Goal: Task Accomplishment & Management: Manage account settings

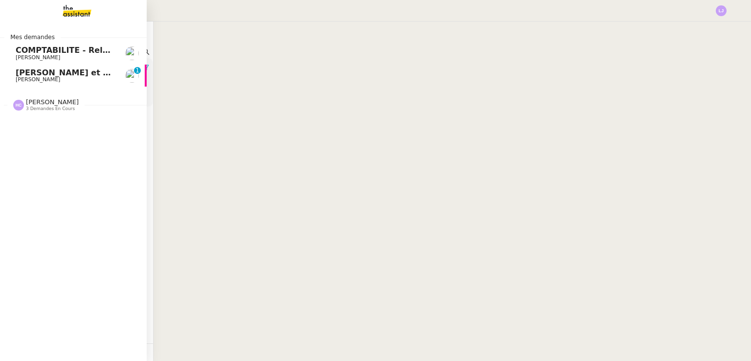
scroll to position [0, 4]
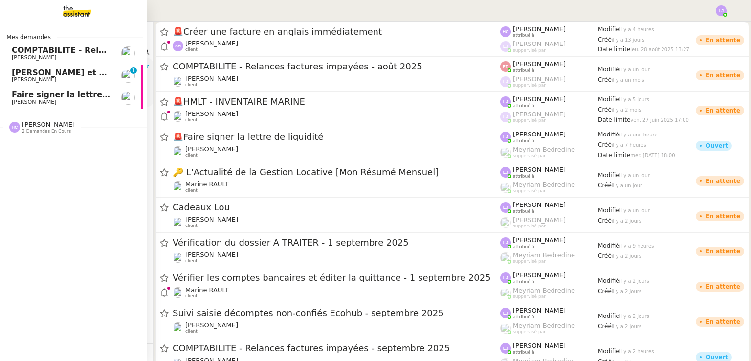
click at [121, 98] on img at bounding box center [128, 98] width 14 height 14
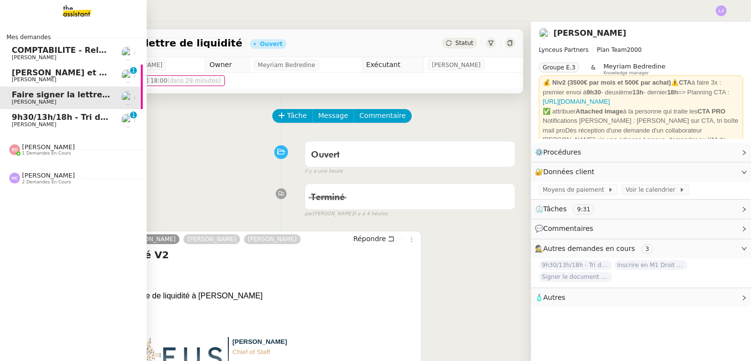
click at [73, 119] on span "9h30/13h/18h - Tri de la boite mail PRO - 29 août 2025" at bounding box center [132, 116] width 240 height 9
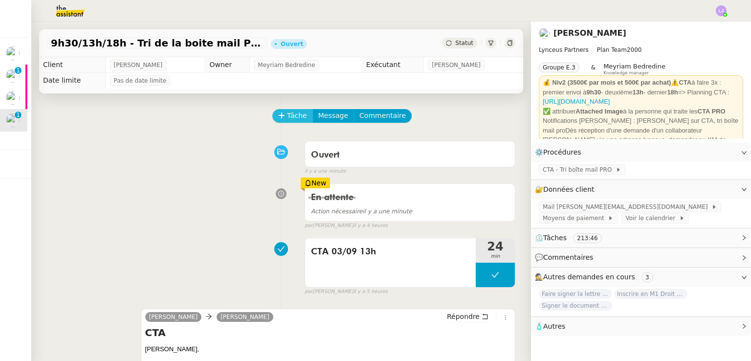
click at [287, 118] on span "Tâche" at bounding box center [297, 115] width 20 height 11
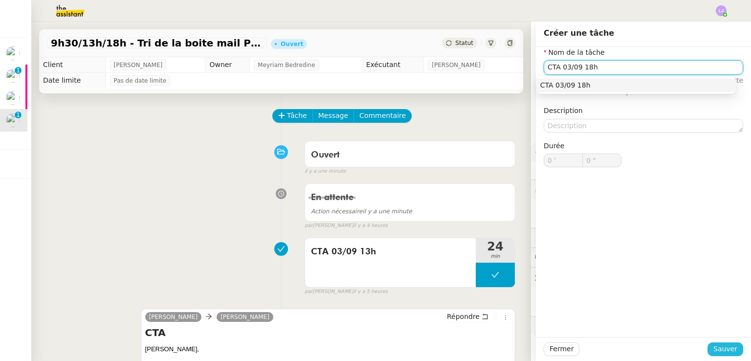
type input "CTA 03/09 18h"
click at [720, 349] on span "Sauver" at bounding box center [725, 348] width 24 height 11
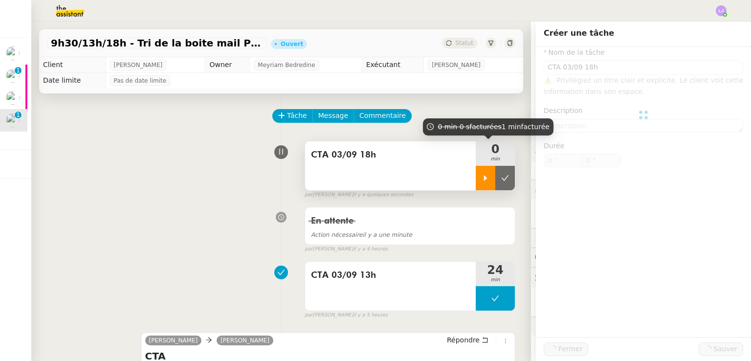
click at [476, 171] on div at bounding box center [486, 178] width 20 height 24
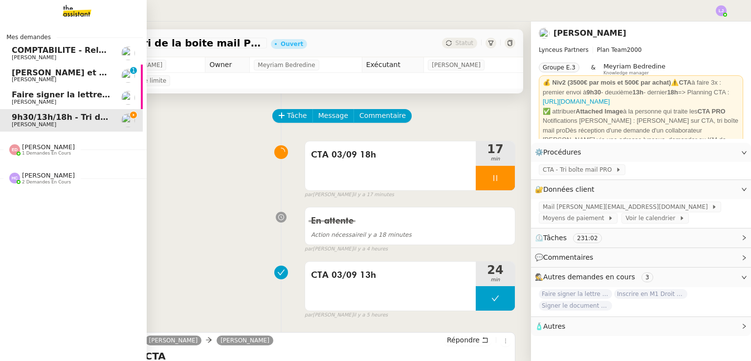
click at [68, 97] on span "Faire signer la lettre de liquidité" at bounding box center [83, 94] width 143 height 9
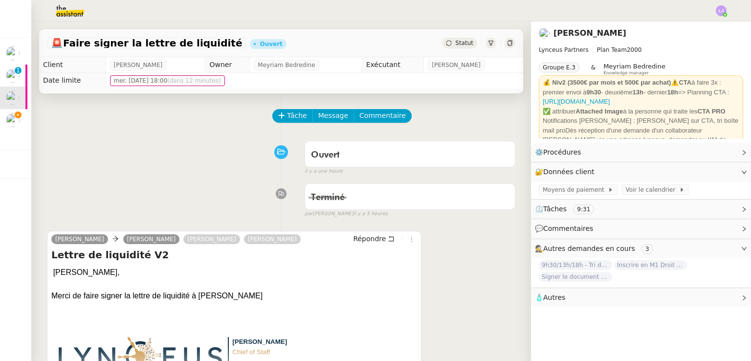
scroll to position [299, 0]
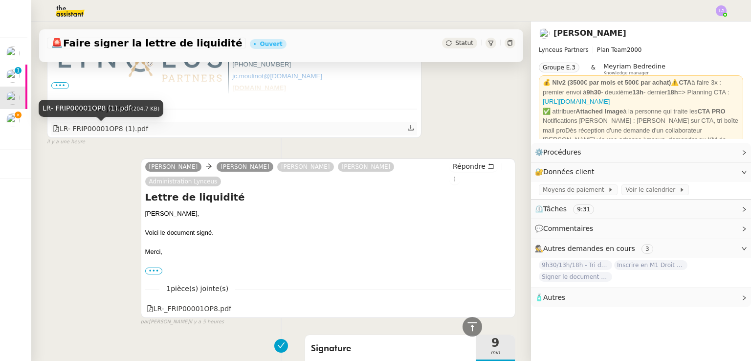
click at [120, 130] on div "LR- FRIP00001OP8 (1).pdf" at bounding box center [100, 128] width 95 height 11
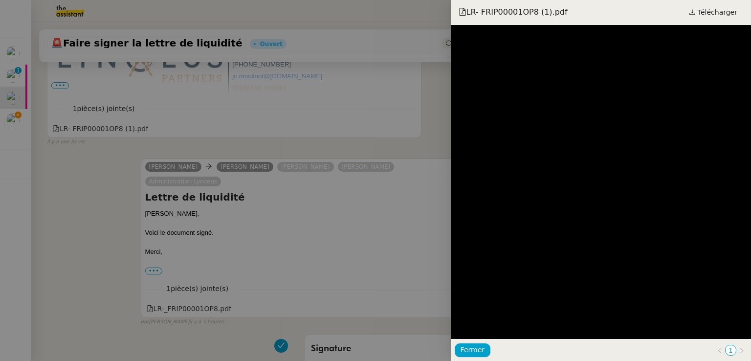
click at [364, 175] on div at bounding box center [375, 180] width 751 height 361
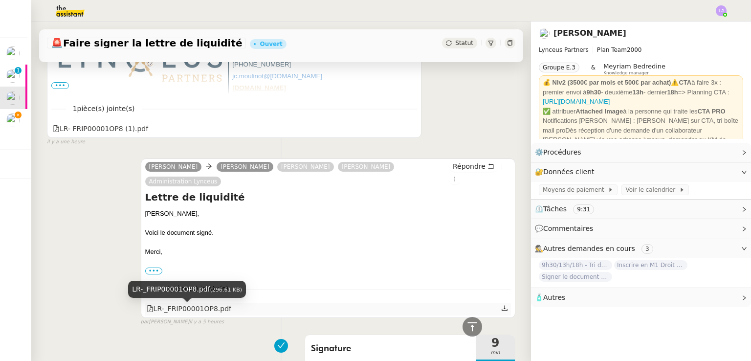
click at [205, 308] on div "LR-_FRIP00001OP8.pdf" at bounding box center [189, 308] width 85 height 11
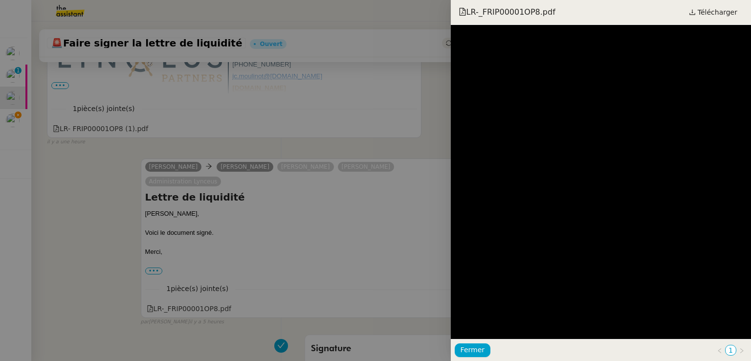
click at [341, 191] on div at bounding box center [375, 180] width 751 height 361
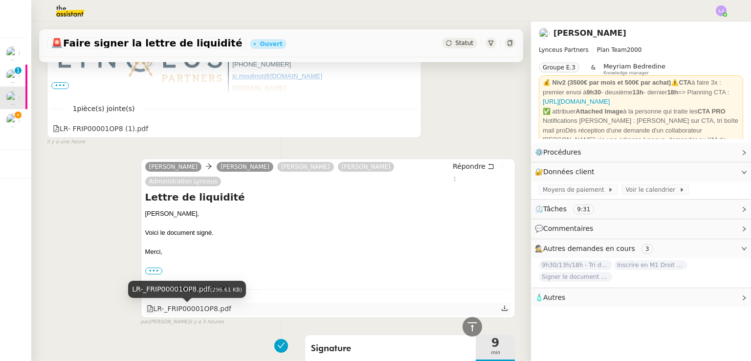
click at [194, 308] on div "LR-_FRIP00001OP8.pdf" at bounding box center [189, 308] width 85 height 11
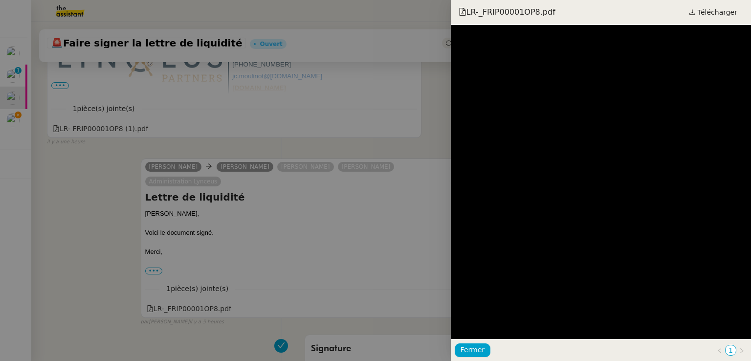
click at [137, 219] on div at bounding box center [375, 180] width 751 height 361
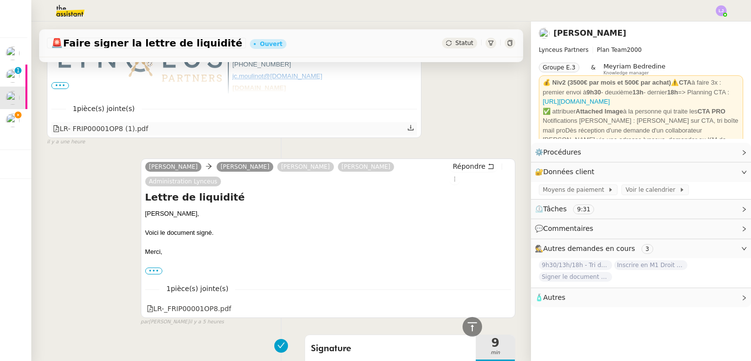
click at [123, 129] on div "LR- FRIP00001OP8 (1).pdf" at bounding box center [100, 128] width 95 height 11
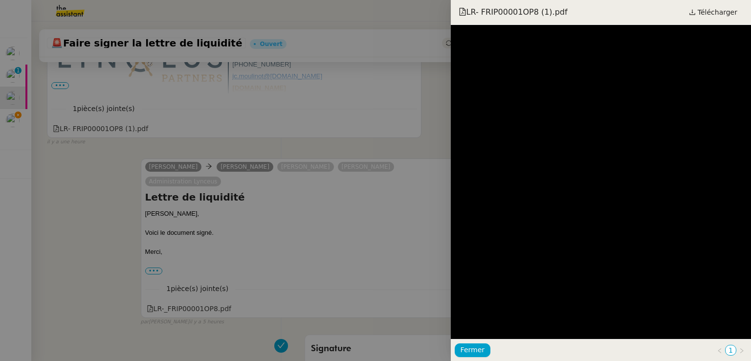
click at [340, 188] on div at bounding box center [375, 180] width 751 height 361
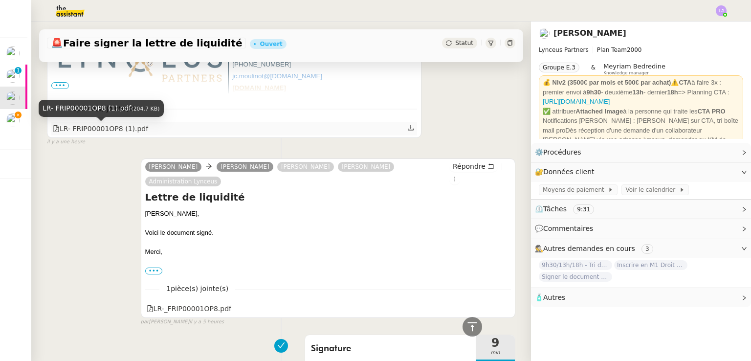
click at [116, 131] on div "LR- FRIP00001OP8 (1).pdf" at bounding box center [100, 128] width 95 height 11
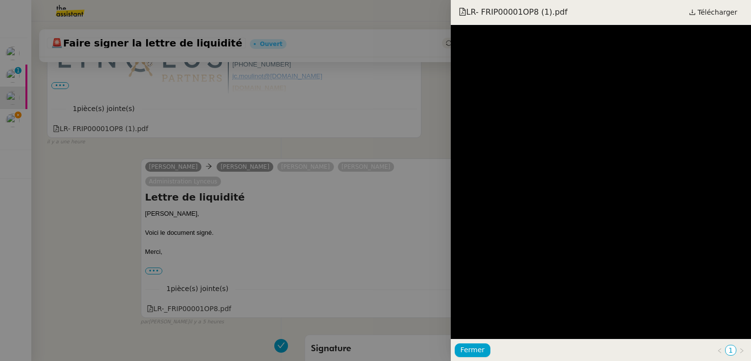
click at [331, 192] on div at bounding box center [375, 180] width 751 height 361
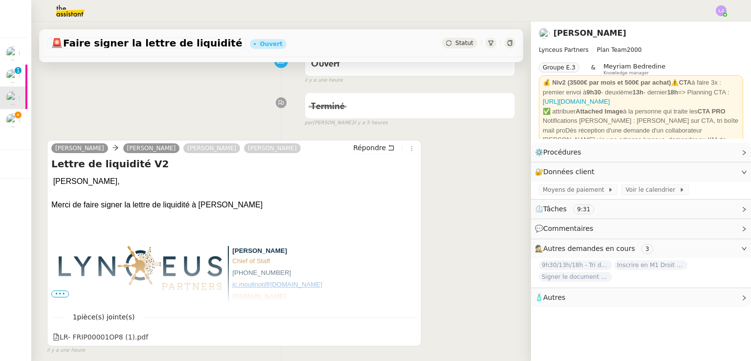
scroll to position [302, 0]
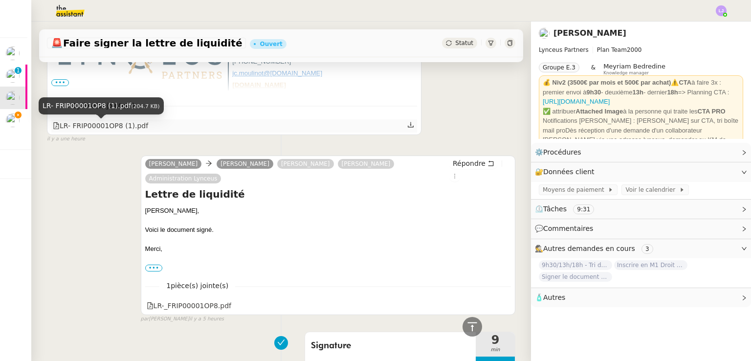
click at [121, 132] on div "LR- FRIP00001OP8 (1).pdf" at bounding box center [100, 125] width 95 height 11
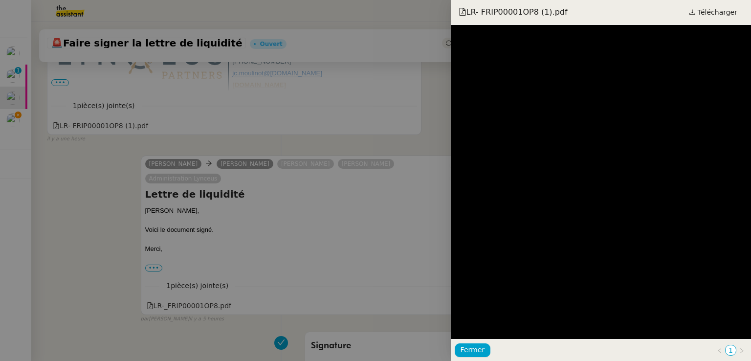
click at [329, 229] on div at bounding box center [375, 180] width 751 height 361
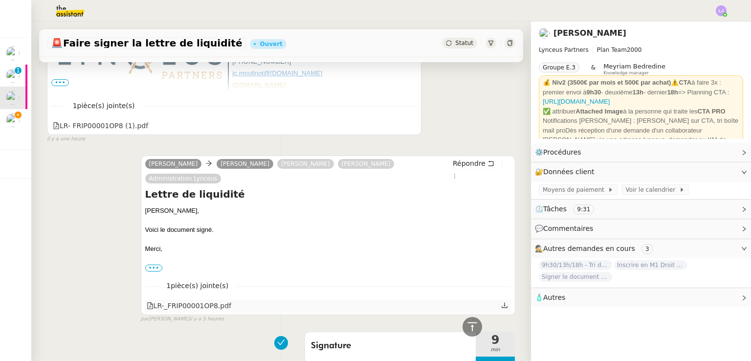
click at [188, 307] on div "LR-_FRIP00001OP8.pdf" at bounding box center [189, 305] width 85 height 11
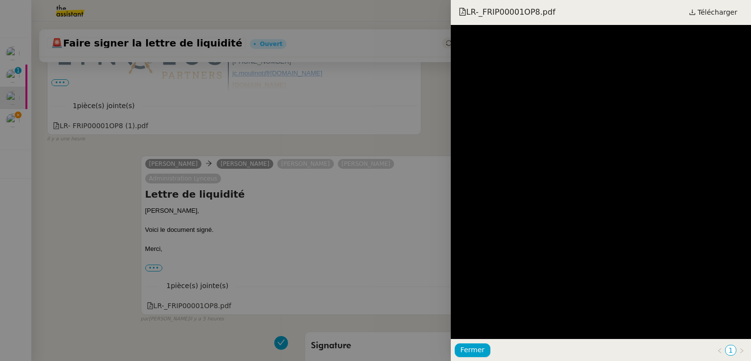
click at [347, 198] on div at bounding box center [375, 180] width 751 height 361
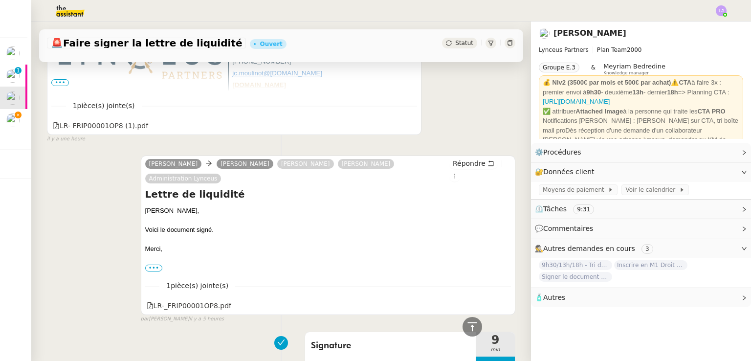
scroll to position [0, 0]
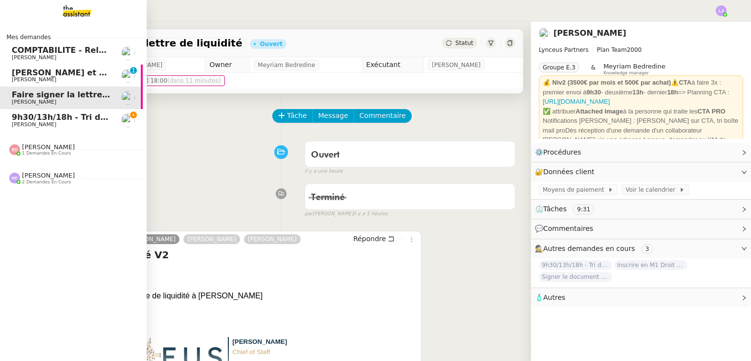
click at [106, 79] on link "[PERSON_NAME] et relancez les impayés chez [PERSON_NAME] 0 1 2 3 4 5 6 7 8 9" at bounding box center [69, 76] width 147 height 22
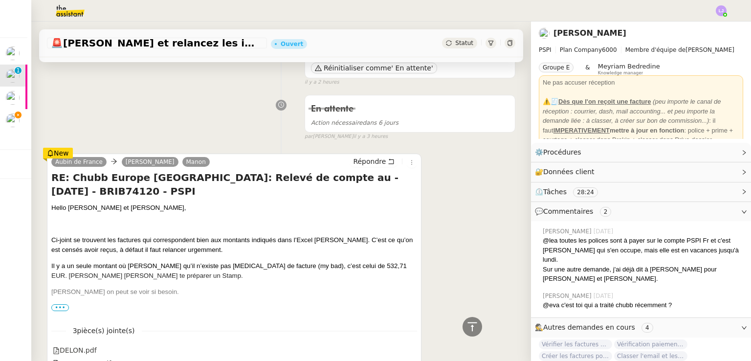
scroll to position [96, 0]
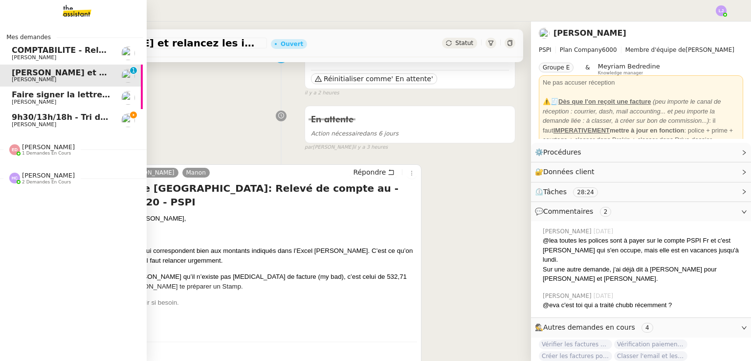
click at [59, 118] on span "9h30/13h/18h - Tri de la boite mail PRO - 29 août 2025" at bounding box center [132, 116] width 240 height 9
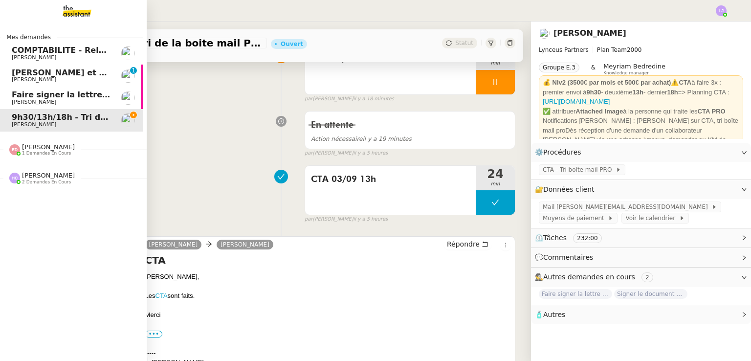
click at [111, 50] on link "COMPTABILITE - Relances factures impayées - septembre 2025 [PERSON_NAME]" at bounding box center [69, 53] width 147 height 22
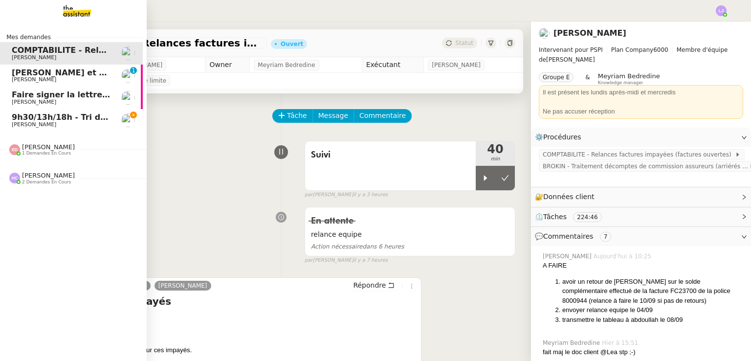
click at [113, 118] on link "9h30/13h/18h - Tri de la boite mail PRO - 29 août 2025 [PERSON_NAME]" at bounding box center [69, 120] width 147 height 22
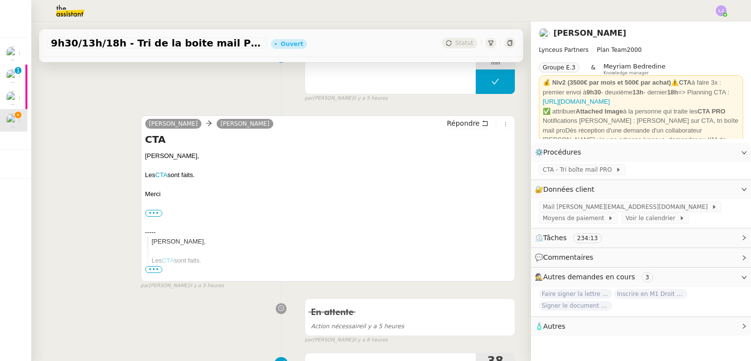
scroll to position [218, 0]
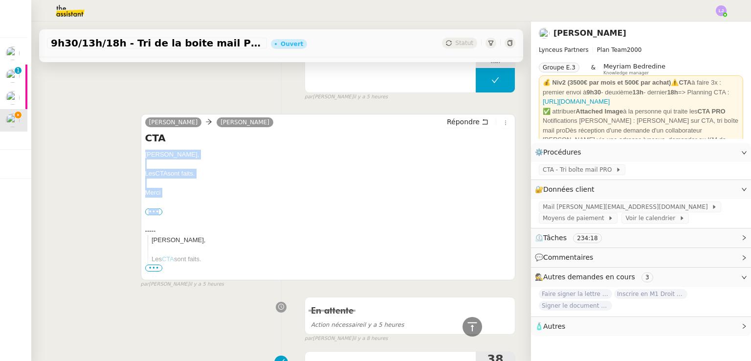
drag, startPoint x: 186, startPoint y: 198, endPoint x: 140, endPoint y: 158, distance: 61.0
click at [141, 158] on div "[PERSON_NAME] [PERSON_NAME] Répondre CTA [PERSON_NAME] CTA sont faits. [GEOGRAP…" at bounding box center [328, 197] width 375 height 166
click at [159, 193] on div "Merci" at bounding box center [328, 193] width 366 height 10
drag, startPoint x: 163, startPoint y: 193, endPoint x: 139, endPoint y: 155, distance: 45.5
click at [141, 155] on div "[PERSON_NAME] [PERSON_NAME] Répondre CTA [PERSON_NAME] CTA sont faits. [GEOGRAP…" at bounding box center [328, 197] width 375 height 166
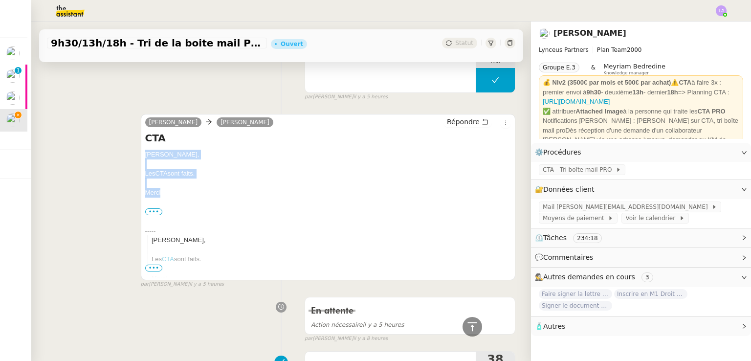
copy div "[PERSON_NAME] CTA sont faits. [GEOGRAPHIC_DATA]"
click at [465, 101] on div "par [PERSON_NAME] il y a 5 heures" at bounding box center [410, 97] width 211 height 8
click at [464, 120] on span "Répondre" at bounding box center [463, 122] width 33 height 10
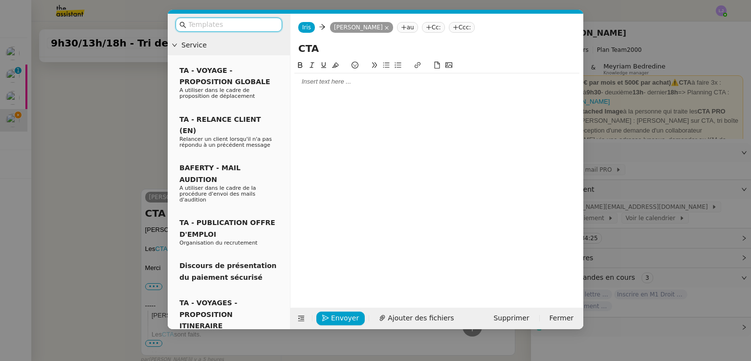
scroll to position [293, 0]
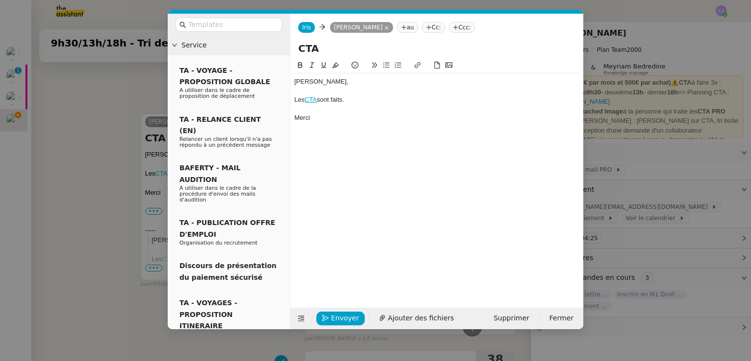
click at [379, 85] on div "[PERSON_NAME]," at bounding box center [436, 81] width 285 height 9
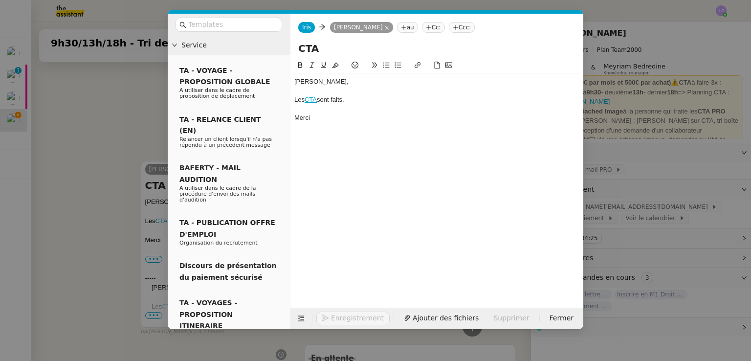
scroll to position [341, 0]
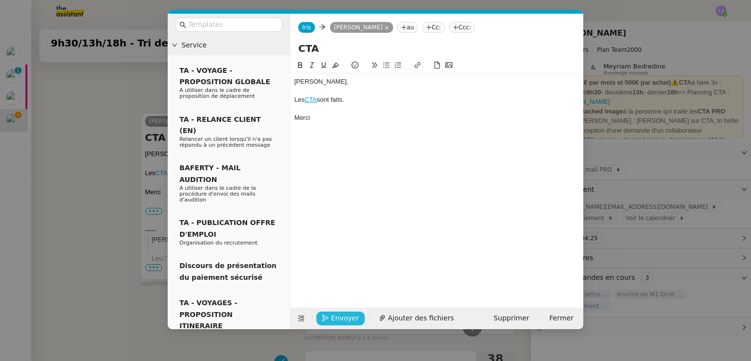
click at [339, 317] on span "Envoyer" at bounding box center [345, 317] width 28 height 11
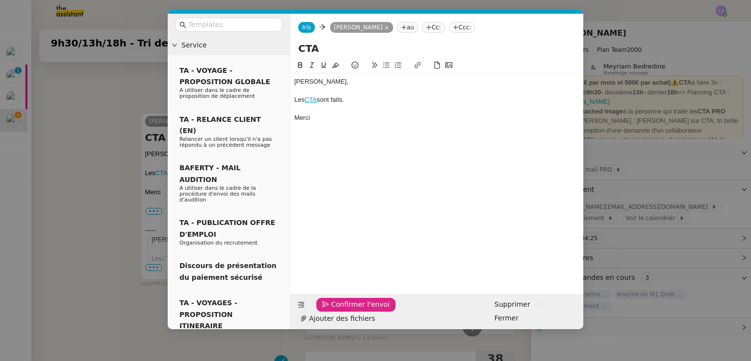
click at [339, 310] on span "Confirmer l'envoi" at bounding box center [360, 304] width 59 height 11
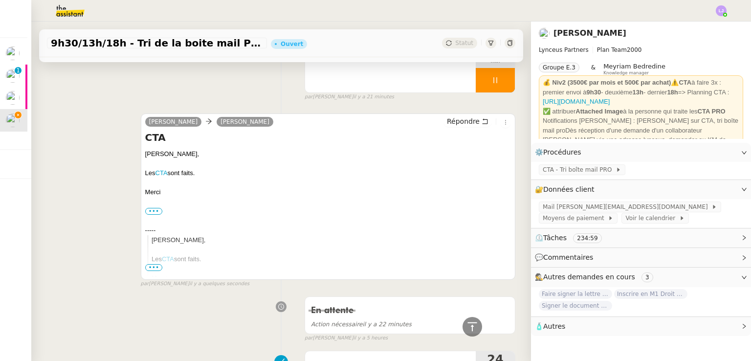
scroll to position [0, 0]
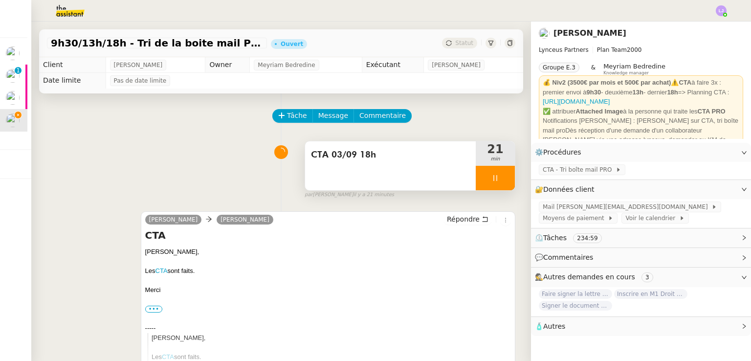
click at [491, 180] on div at bounding box center [495, 178] width 39 height 24
click at [502, 180] on icon at bounding box center [505, 177] width 7 height 5
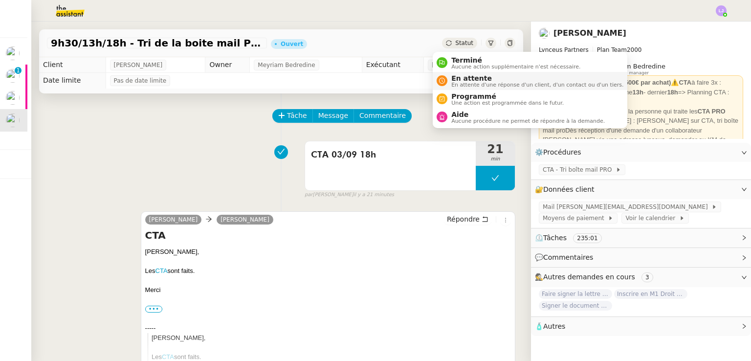
click at [460, 80] on span "En attente" at bounding box center [537, 78] width 172 height 8
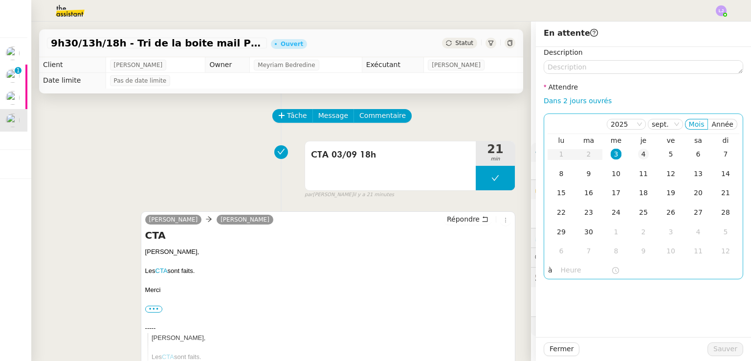
click at [638, 159] on div "4" at bounding box center [643, 154] width 11 height 11
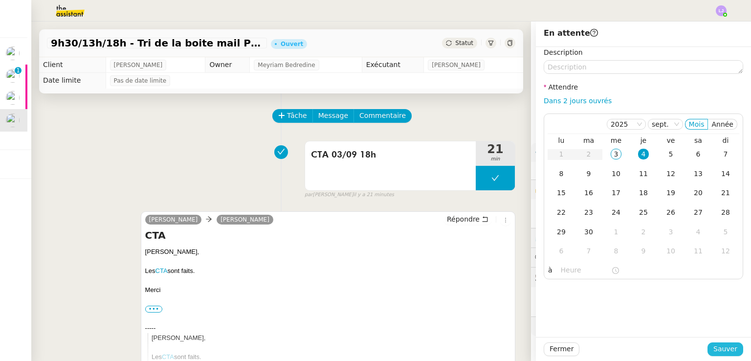
click at [726, 351] on span "Sauver" at bounding box center [725, 348] width 24 height 11
